Goal: Information Seeking & Learning: Find specific page/section

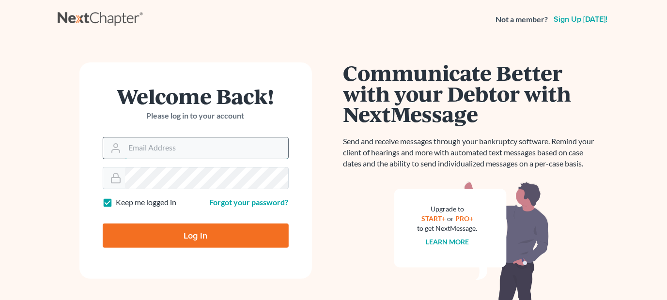
click at [180, 145] on input "Email Address" at bounding box center [206, 148] width 163 height 21
type input "[EMAIL_ADDRESS][DOMAIN_NAME]"
click at [103, 224] on input "Log In" at bounding box center [196, 236] width 186 height 24
type input "Thinking..."
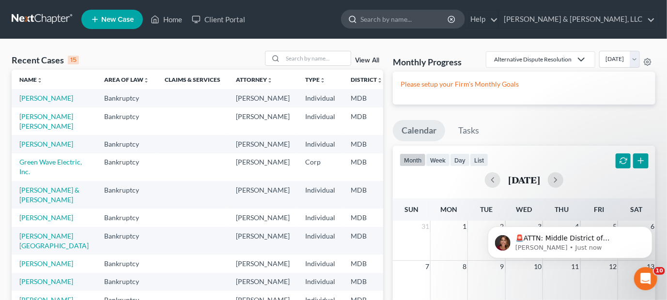
click at [449, 18] on input "search" at bounding box center [404, 19] width 89 height 18
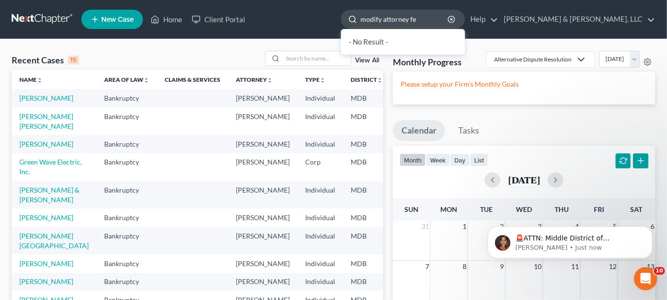
type input "modify attorney fee"
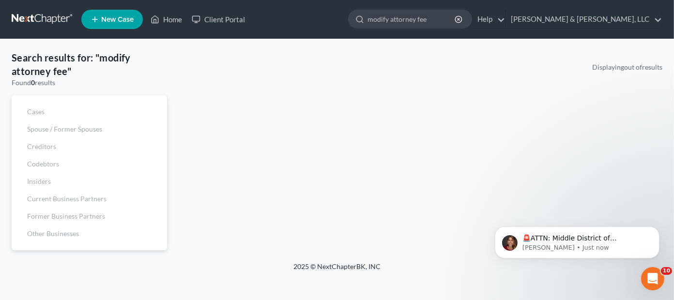
click at [303, 25] on ul "New Case Home Client Portal modify attorney fee - No Result - See all results O…" at bounding box center [371, 19] width 581 height 25
click at [463, 18] on icon "button" at bounding box center [459, 20] width 8 height 8
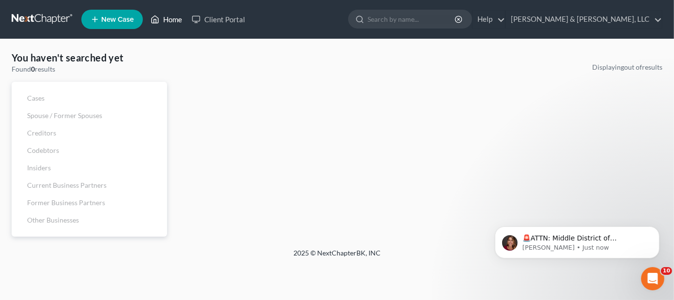
click at [171, 16] on link "Home" at bounding box center [166, 19] width 41 height 17
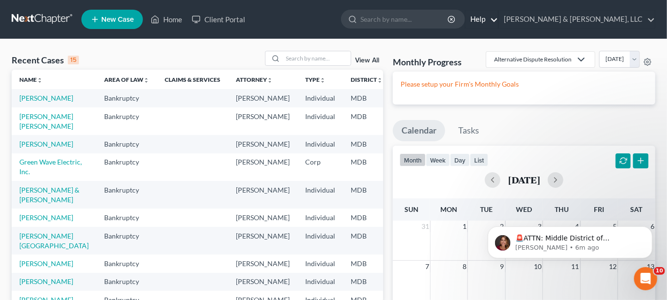
click at [498, 19] on link "Help" at bounding box center [482, 19] width 32 height 17
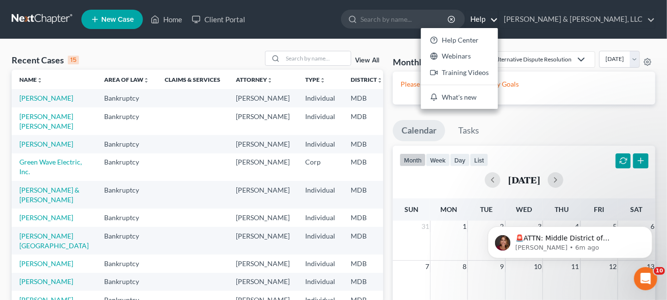
click at [498, 19] on link "Help" at bounding box center [482, 19] width 32 height 17
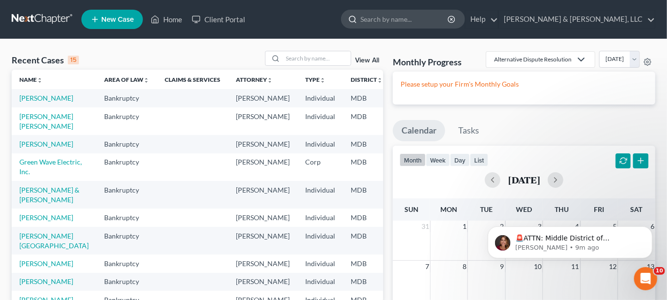
click at [449, 16] on input "search" at bounding box center [404, 19] width 89 height 18
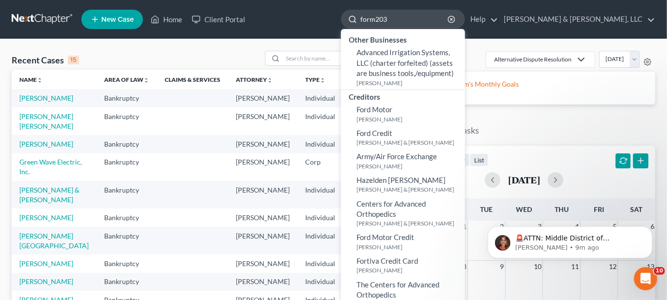
type input "form2030"
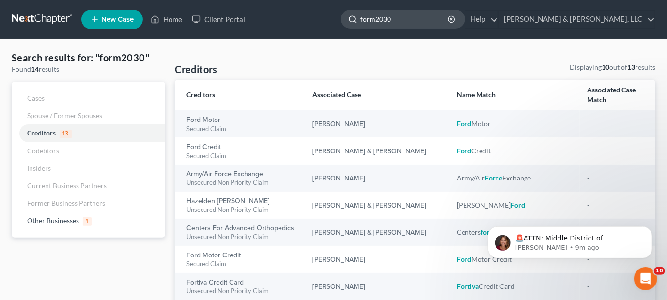
drag, startPoint x: 478, startPoint y: 20, endPoint x: 417, endPoint y: 22, distance: 61.5
click at [420, 19] on div "form2030" at bounding box center [403, 19] width 124 height 19
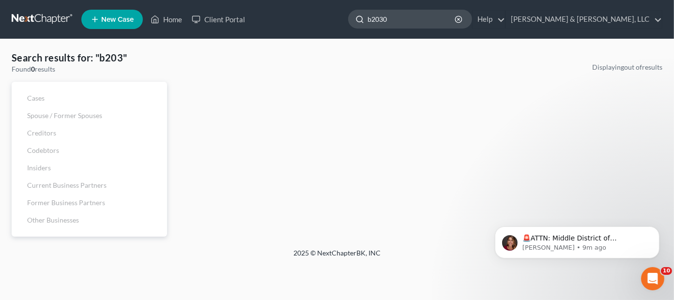
type input "b2030"
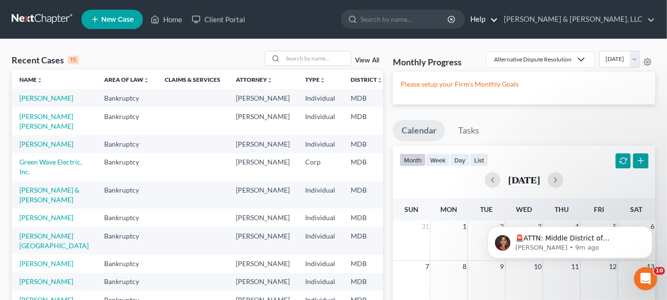
click at [498, 19] on link "Help" at bounding box center [482, 19] width 32 height 17
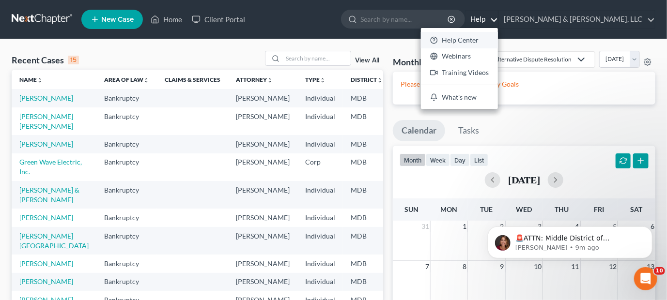
click at [498, 38] on link "Help Center" at bounding box center [459, 40] width 77 height 16
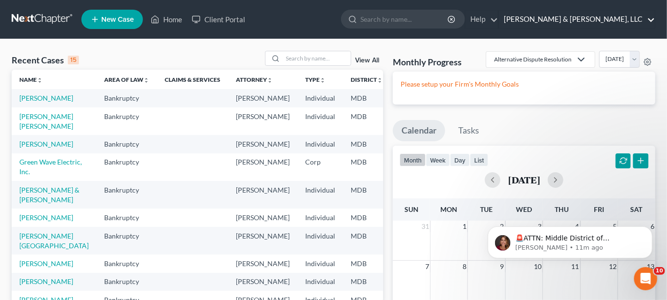
click at [604, 21] on link "[PERSON_NAME] & [PERSON_NAME], LLC" at bounding box center [577, 19] width 156 height 17
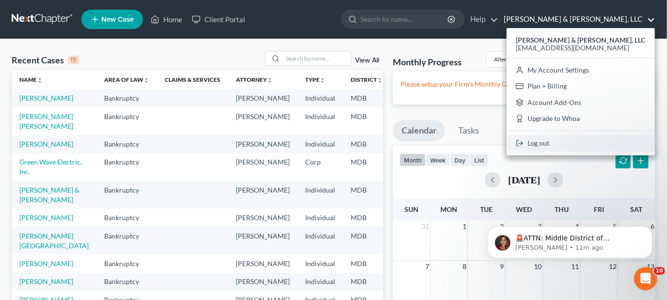
click at [598, 145] on link "Log out" at bounding box center [581, 143] width 148 height 16
